Goal: Navigation & Orientation: Find specific page/section

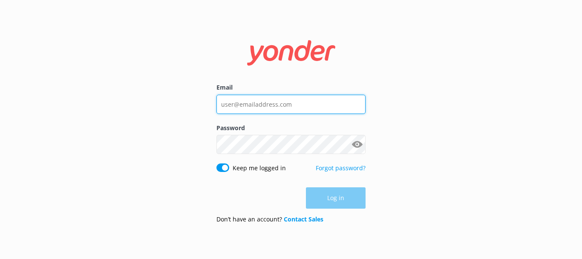
type input "[EMAIL_ADDRESS][DOMAIN_NAME]"
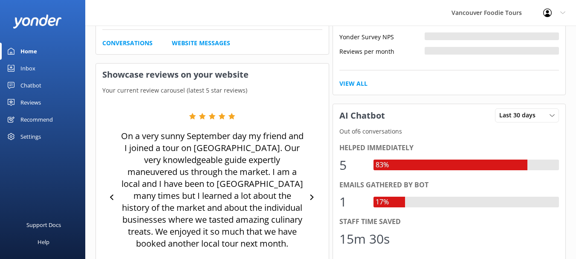
scroll to position [298, 0]
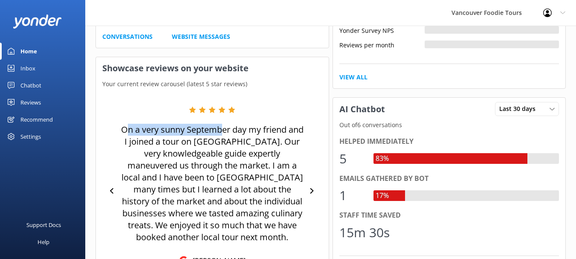
drag, startPoint x: 128, startPoint y: 133, endPoint x: 225, endPoint y: 133, distance: 97.1
click at [222, 133] on p "On a very sunny September day my friend and I joined a tour on [GEOGRAPHIC_DATA…" at bounding box center [212, 183] width 187 height 119
click at [244, 132] on p "On a very sunny September day my friend and I joined a tour on [GEOGRAPHIC_DATA…" at bounding box center [212, 183] width 187 height 119
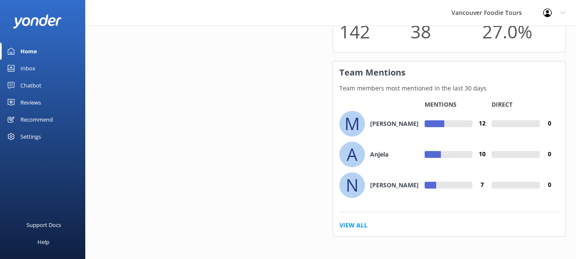
scroll to position [623, 0]
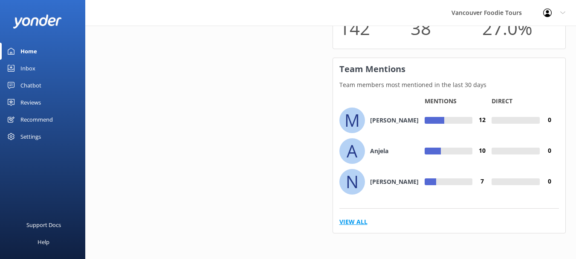
click at [350, 226] on link "View All" at bounding box center [353, 221] width 28 height 9
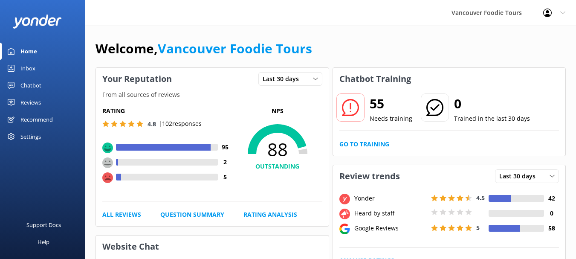
click at [501, 14] on div "Vancouver Foodie Tours" at bounding box center [487, 13] width 92 height 26
click at [563, 11] on icon at bounding box center [562, 12] width 5 height 5
click at [529, 33] on link "Profile Settings" at bounding box center [533, 36] width 85 height 21
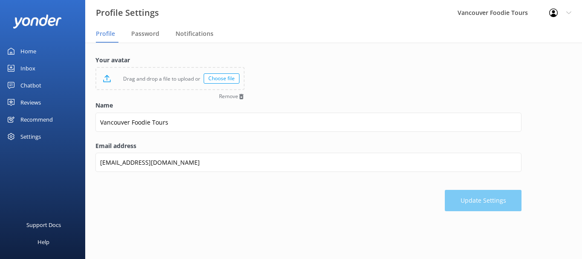
click at [36, 53] on link "Home" at bounding box center [42, 51] width 85 height 17
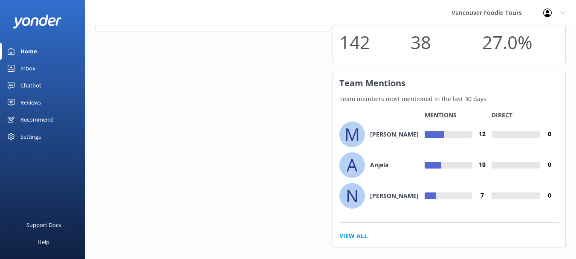
scroll to position [623, 0]
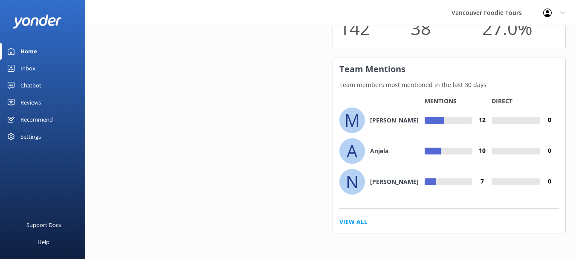
click at [48, 115] on div "Recommend" at bounding box center [36, 119] width 32 height 17
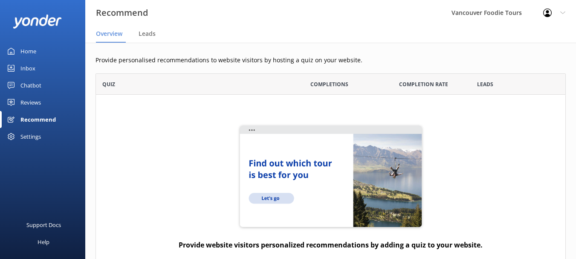
click at [48, 138] on div "Settings" at bounding box center [42, 136] width 85 height 17
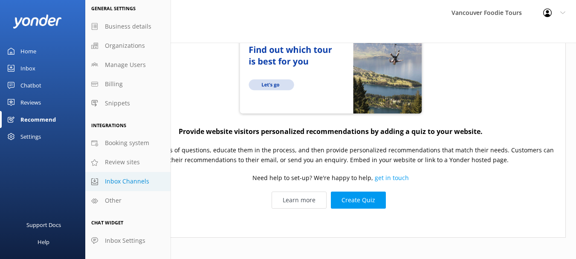
scroll to position [143, 0]
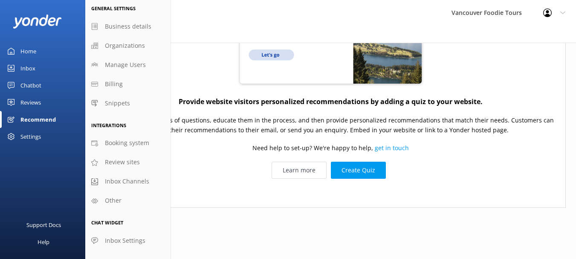
click at [42, 104] on link "Reviews" at bounding box center [42, 102] width 85 height 17
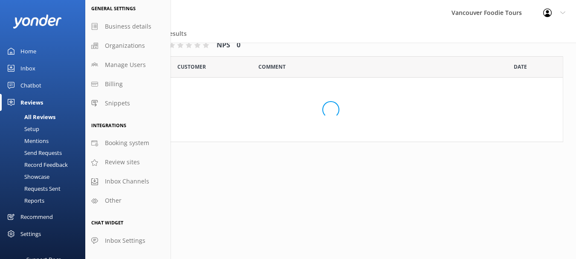
scroll to position [17, 0]
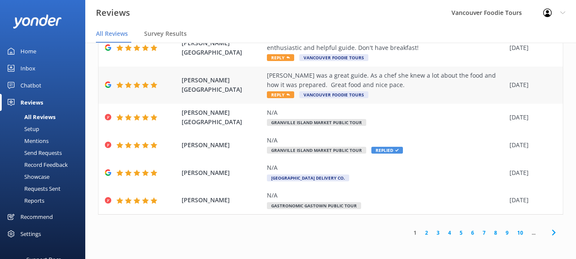
scroll to position [216, 0]
